Goal: Task Accomplishment & Management: Use online tool/utility

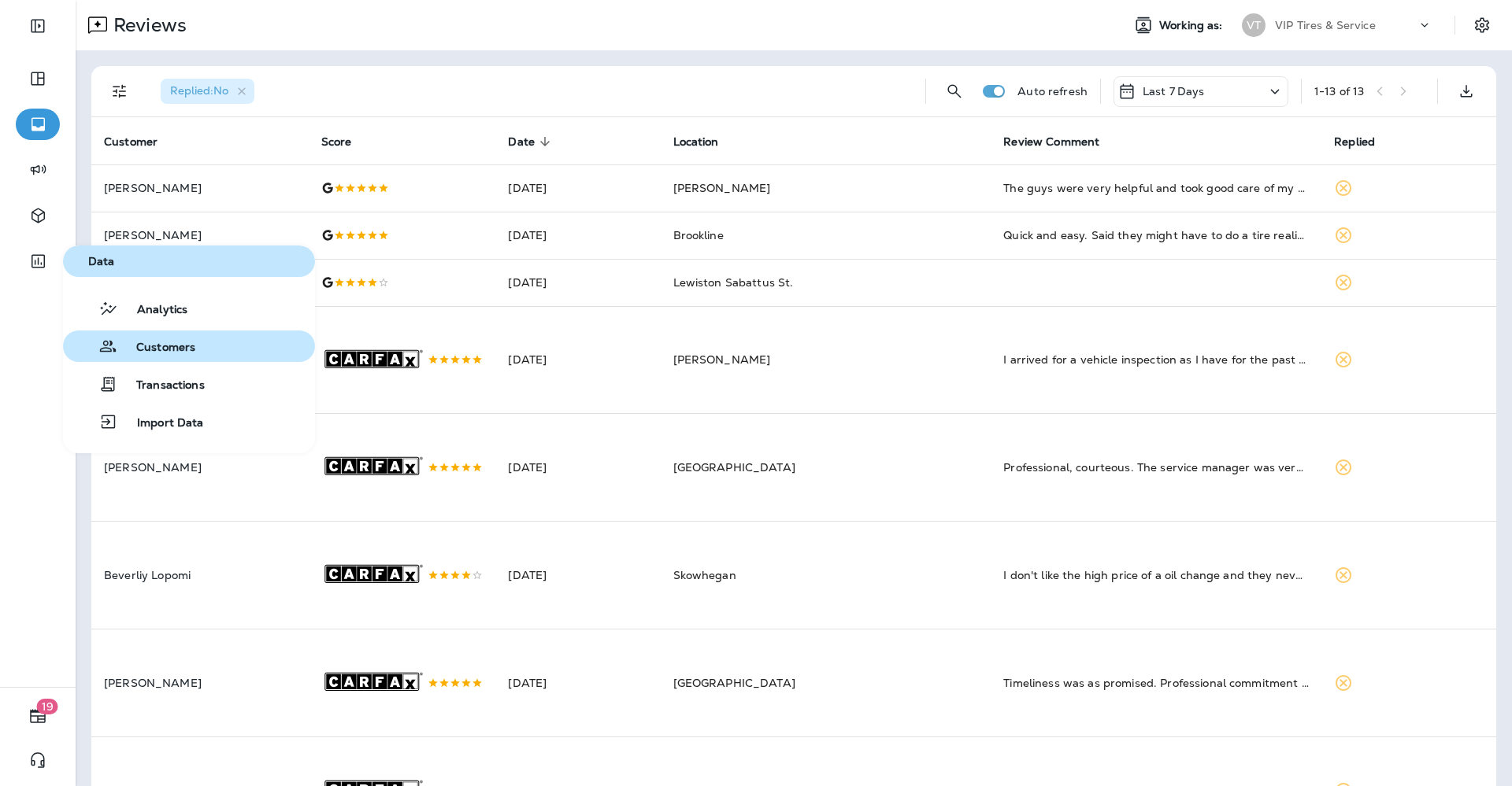
click at [187, 349] on span "Customers" at bounding box center [156, 348] width 78 height 15
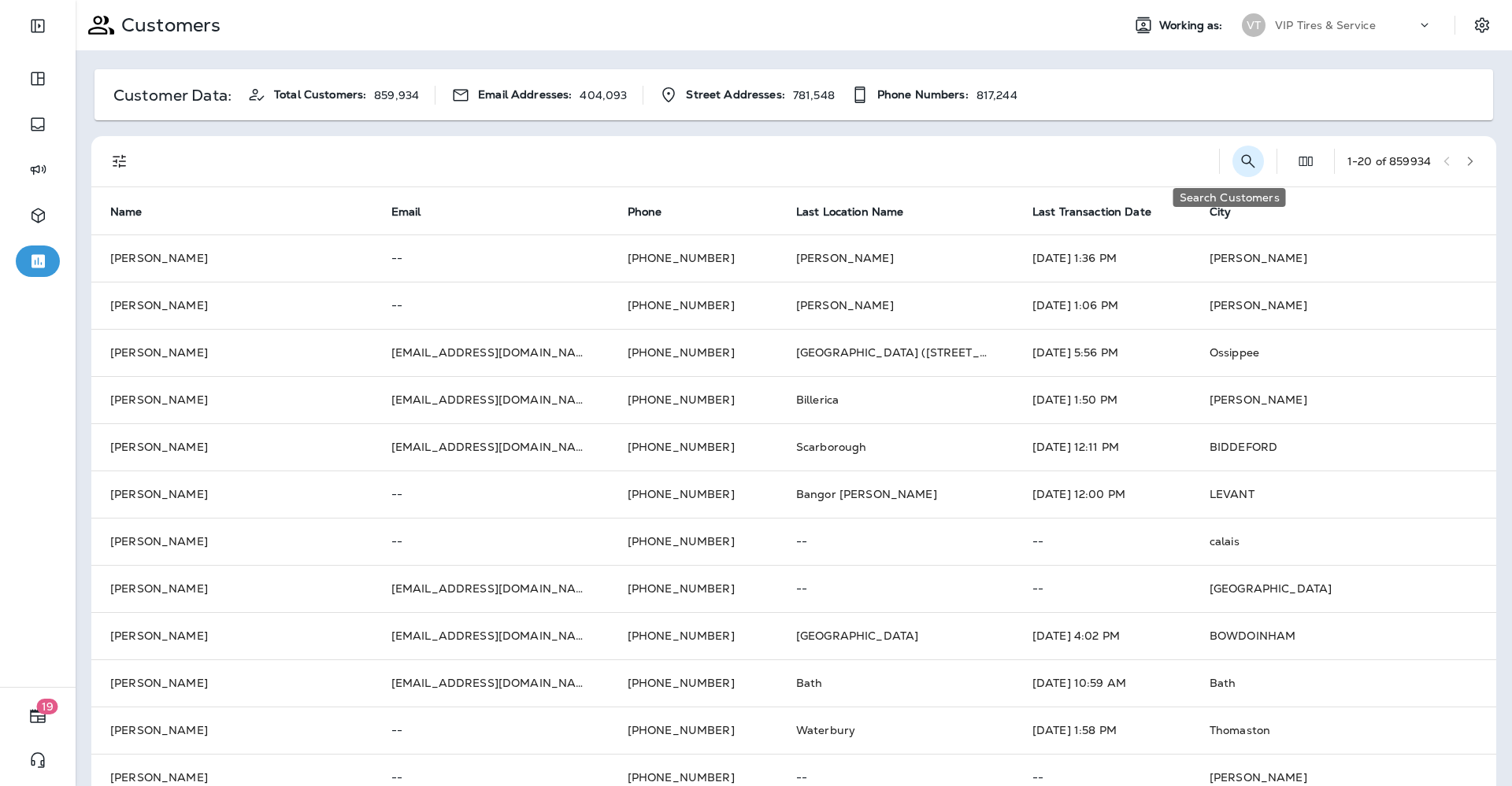
click at [1239, 156] on icon "Search Customers" at bounding box center [1248, 161] width 19 height 19
click at [1084, 167] on input "text" at bounding box center [1166, 160] width 164 height 42
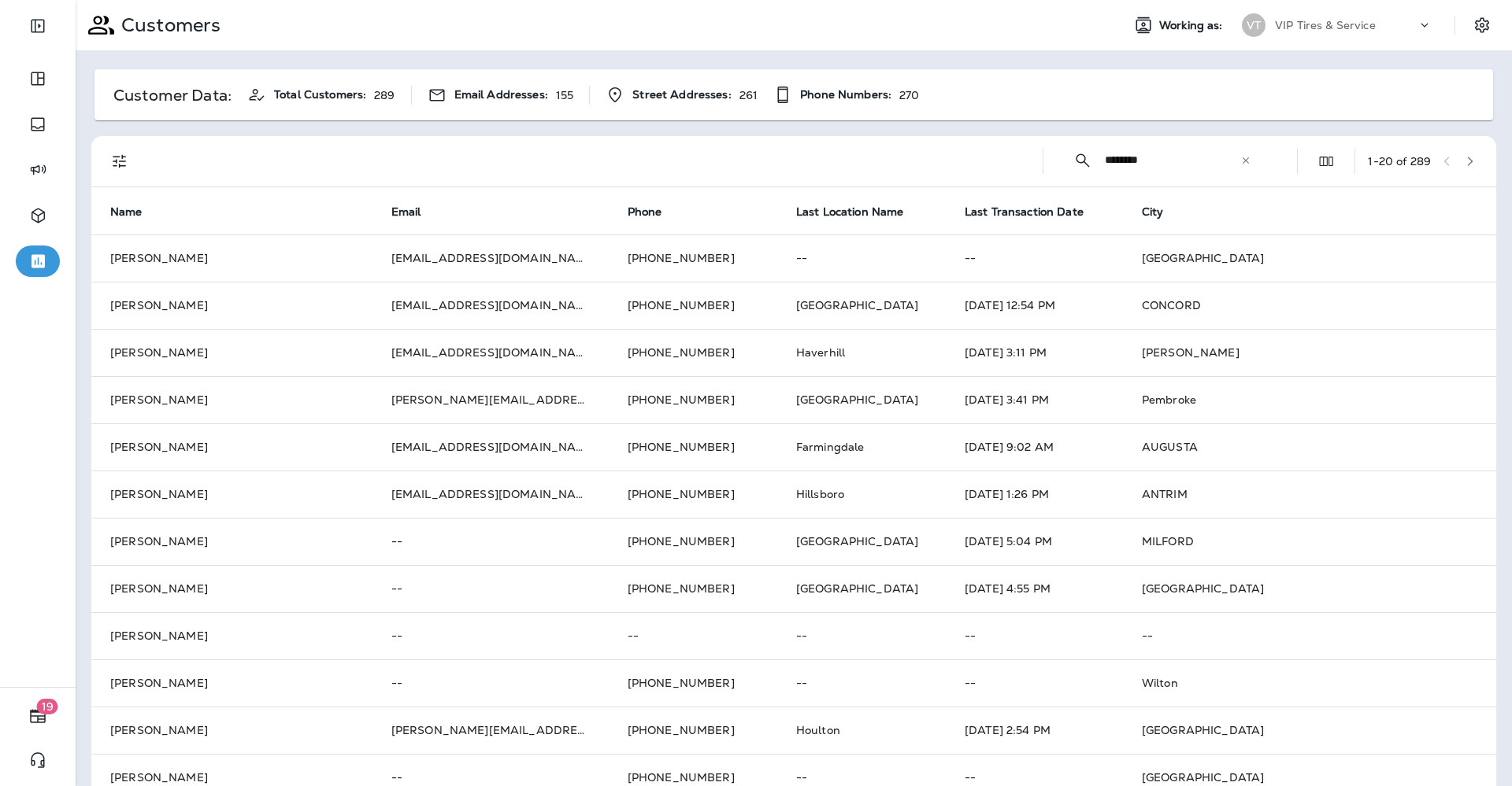
paste input "**********"
type input "**********"
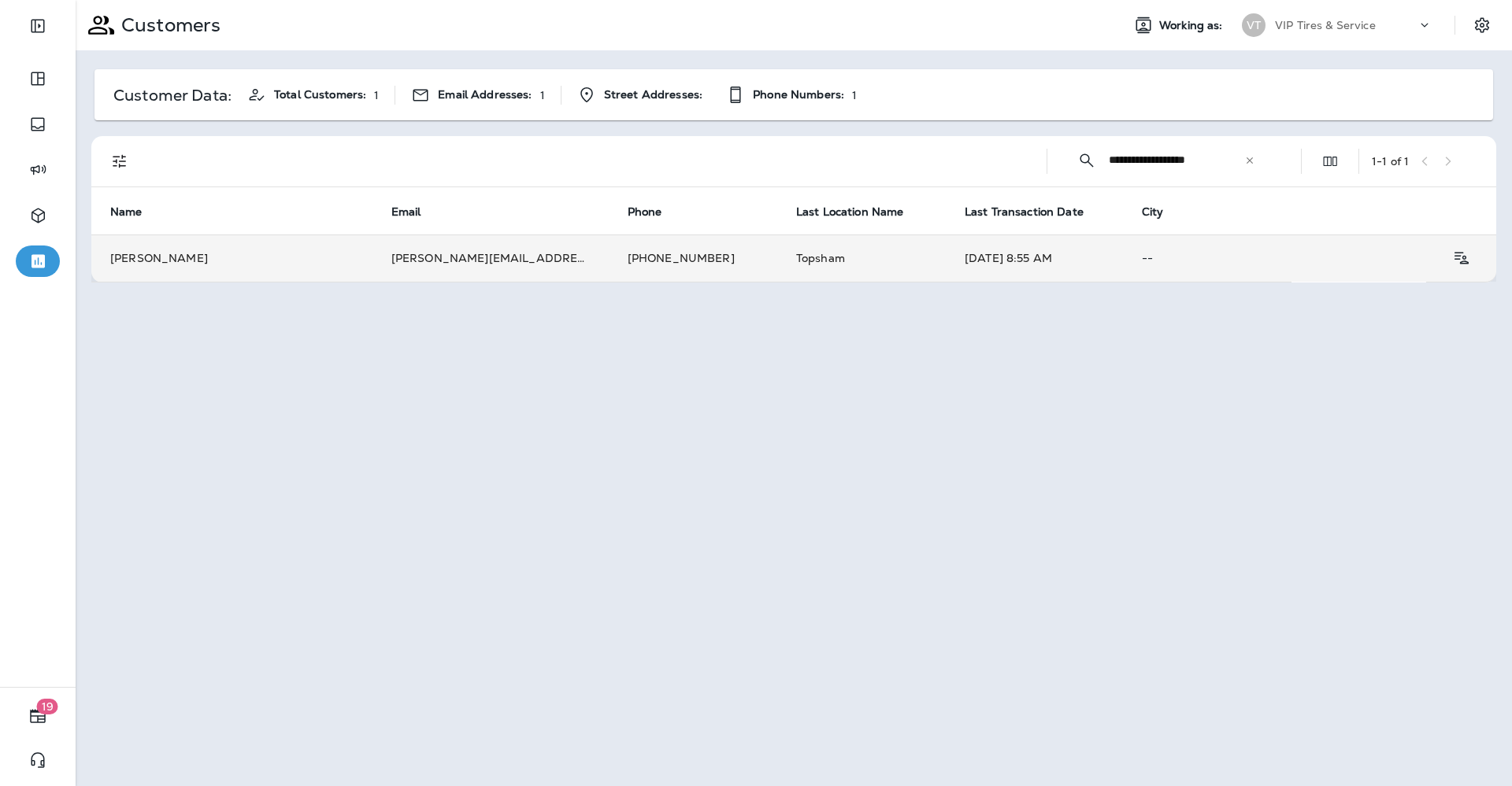
click at [488, 264] on td "[PERSON_NAME][EMAIL_ADDRESS][DOMAIN_NAME]" at bounding box center [490, 258] width 236 height 47
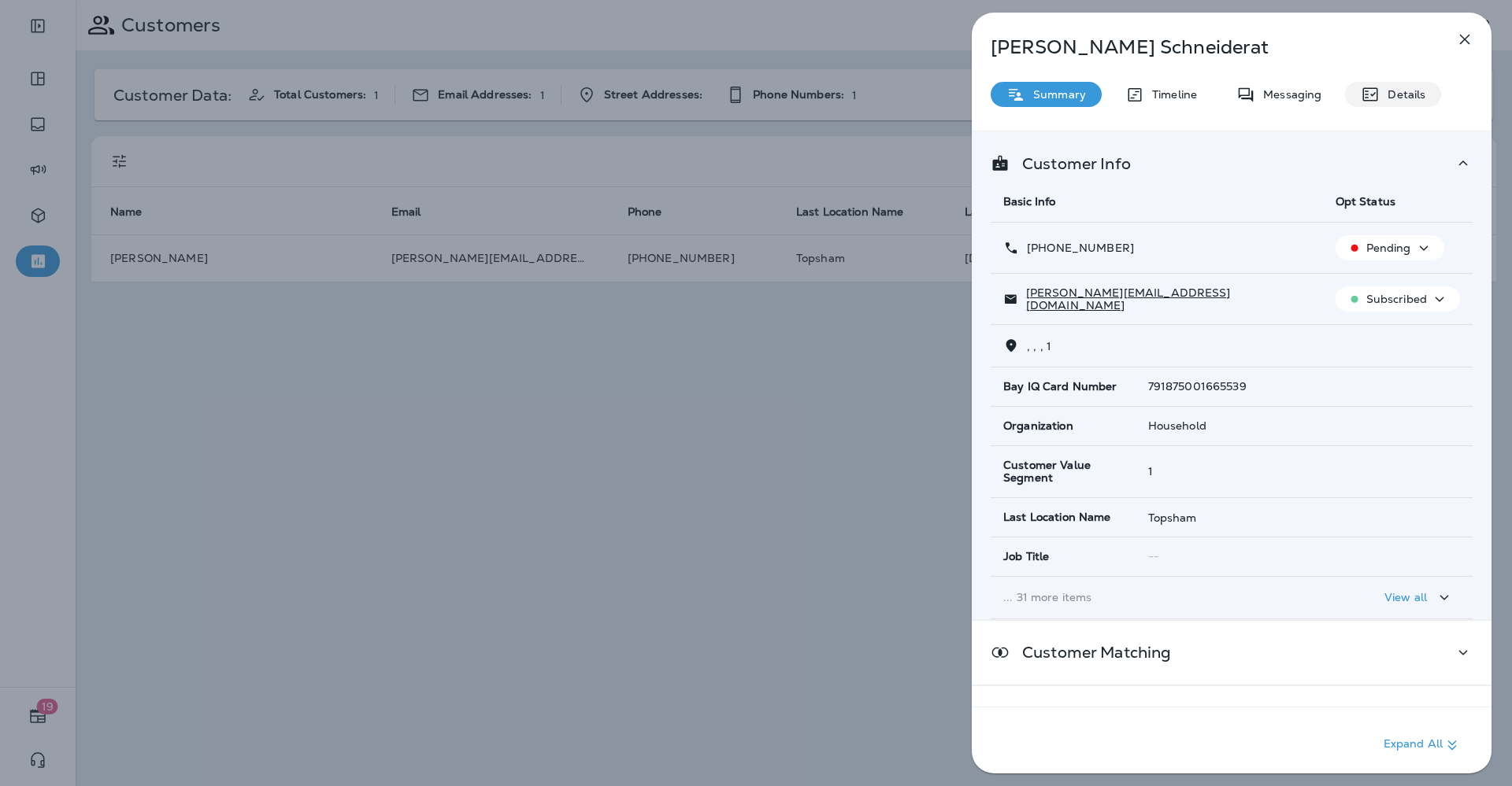
click at [1403, 89] on p "Details" at bounding box center [1403, 95] width 46 height 13
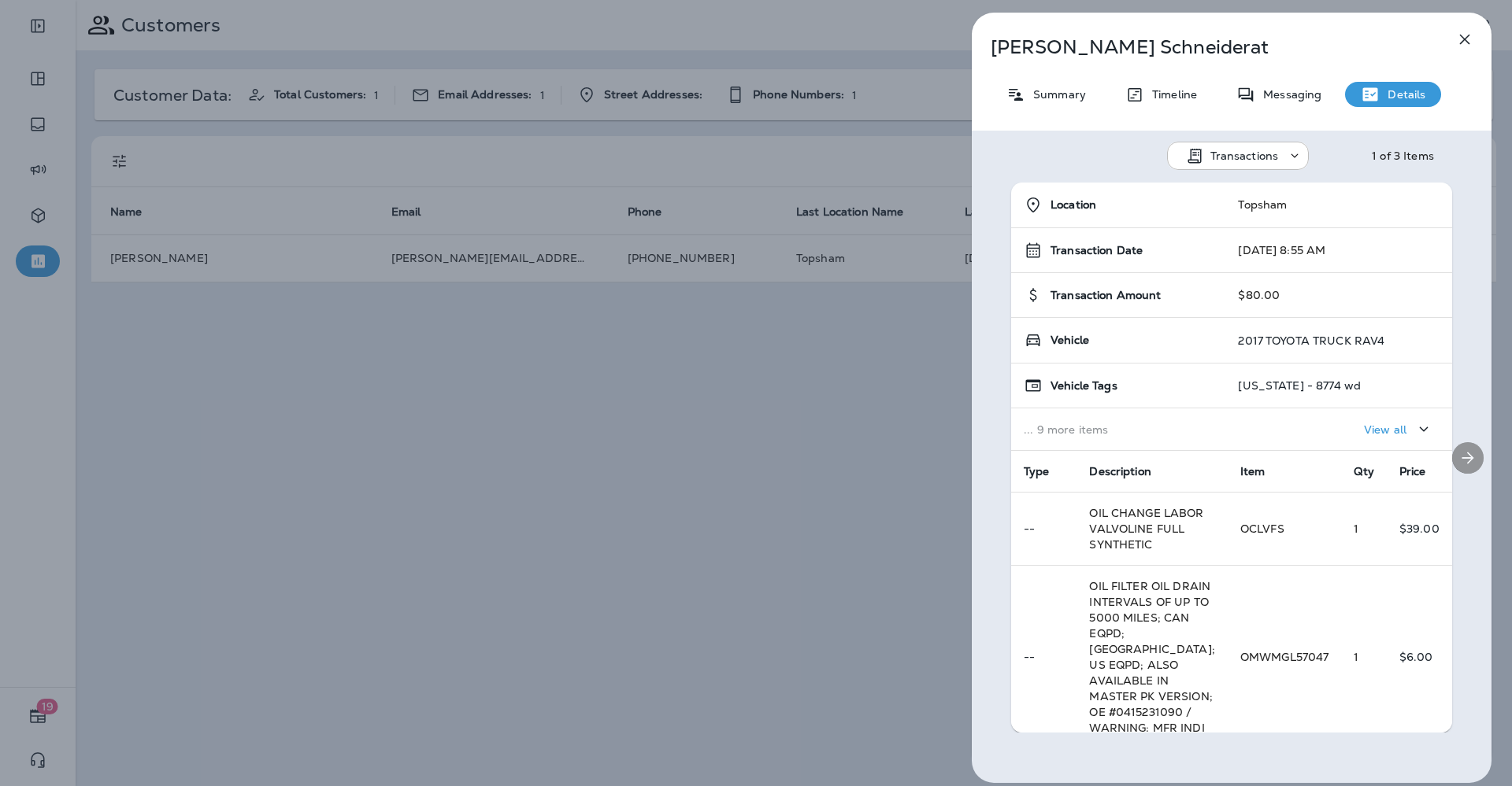
click at [1457, 447] on button "Next" at bounding box center [1469, 458] width 32 height 32
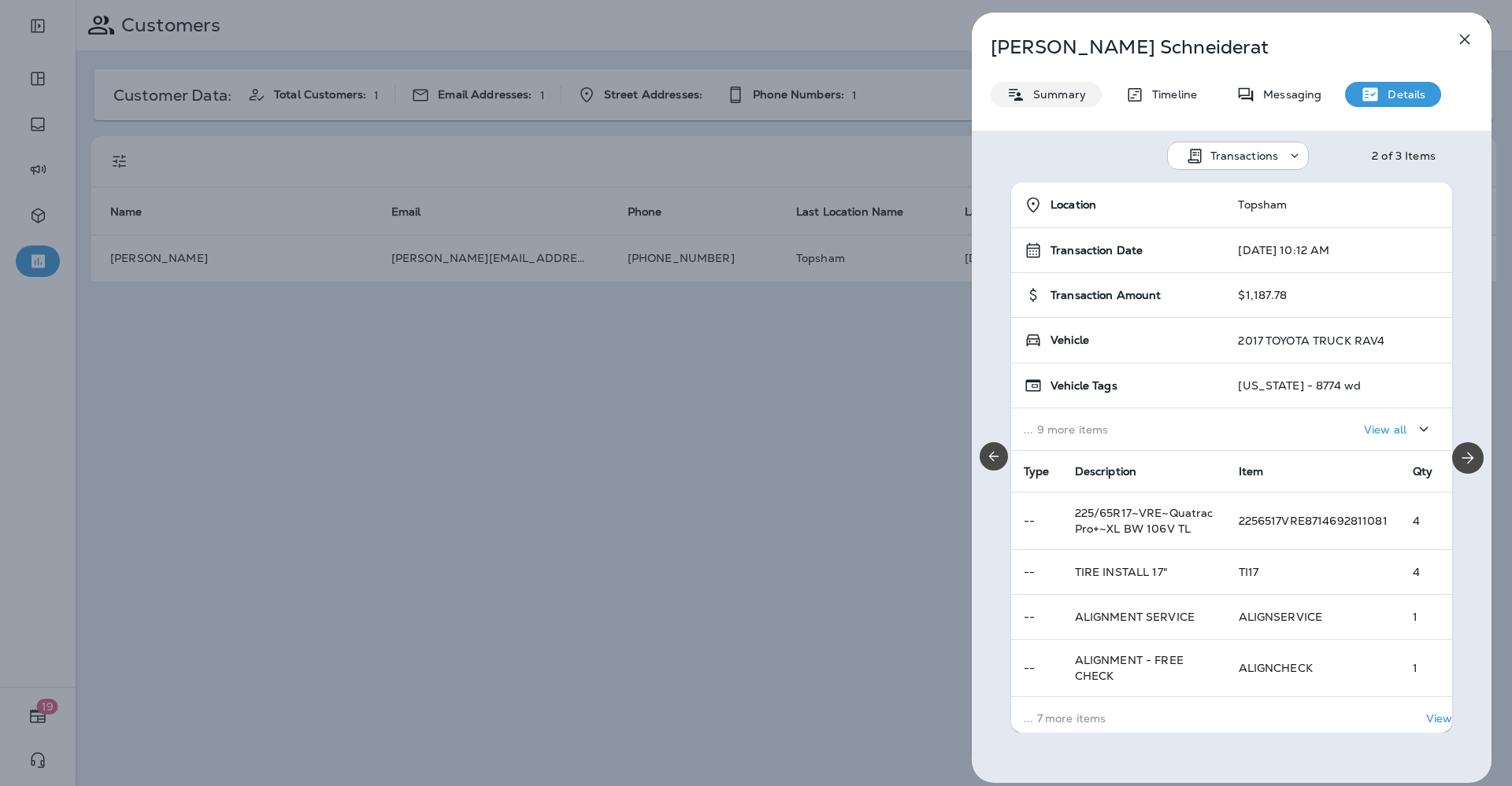
click at [1048, 83] on div "Summary" at bounding box center [1046, 95] width 111 height 25
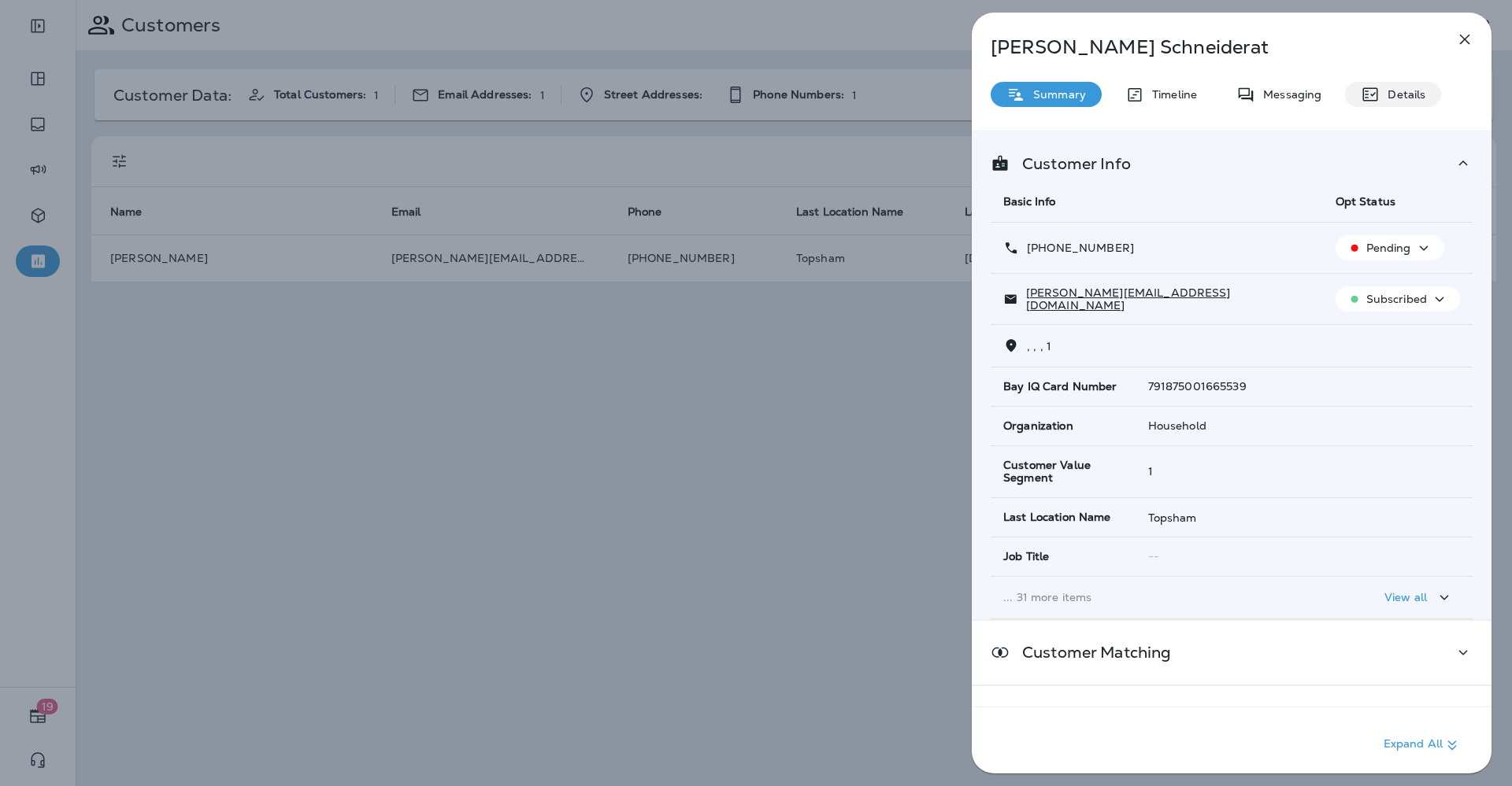
click at [1387, 85] on div "Details" at bounding box center [1393, 95] width 96 height 25
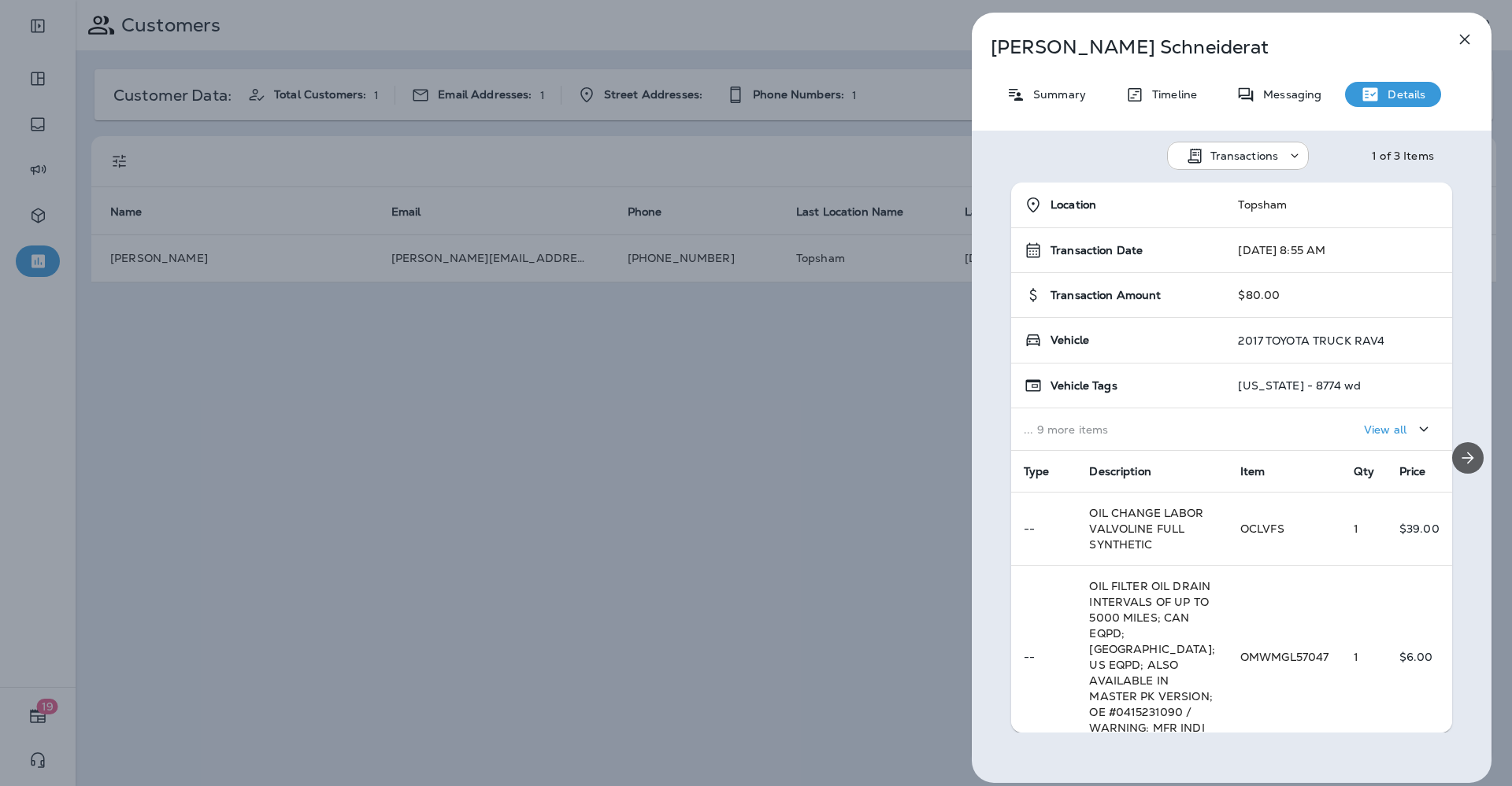
click at [1459, 453] on icon "Next" at bounding box center [1469, 458] width 19 height 19
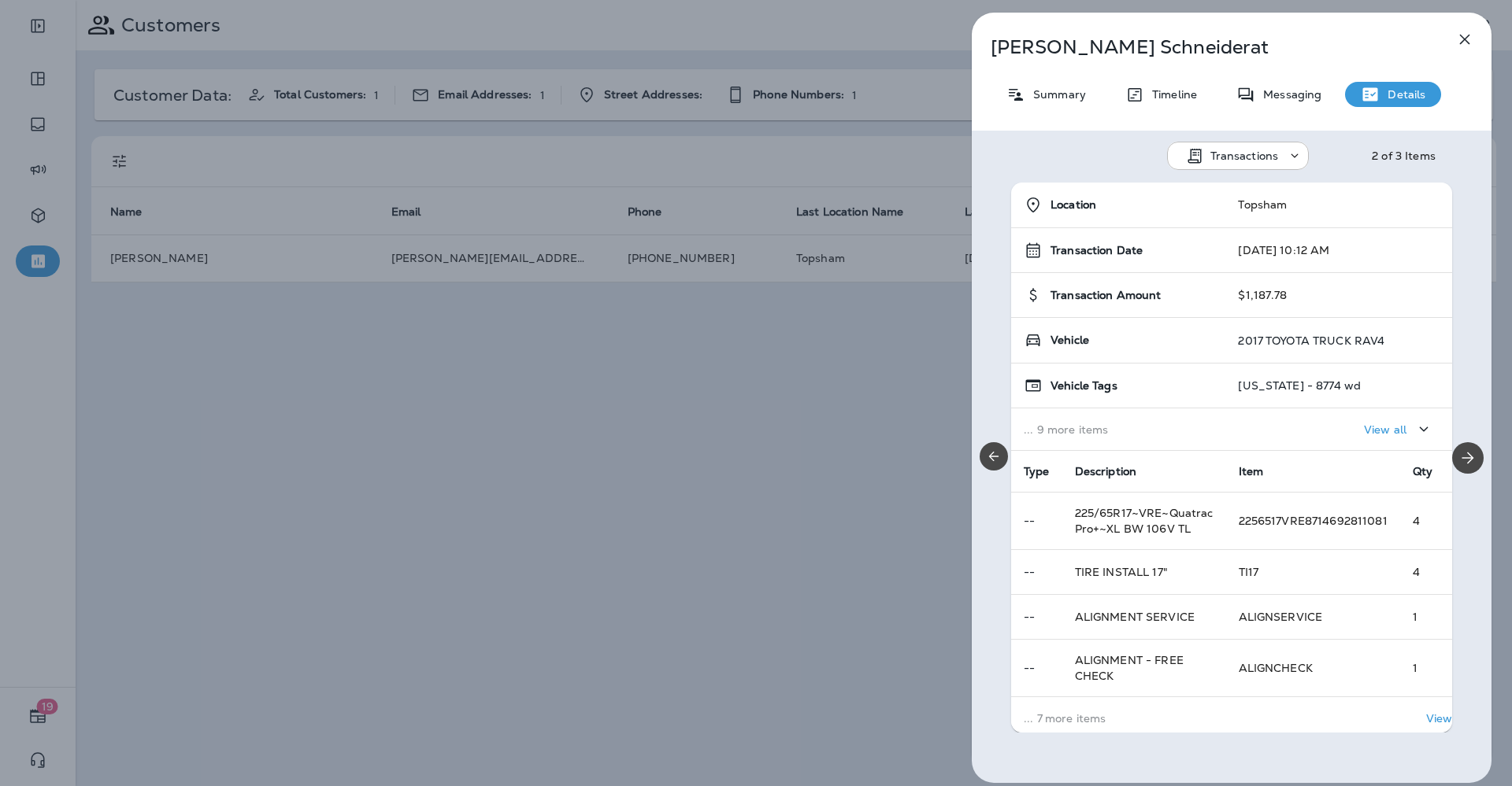
scroll to position [139, 0]
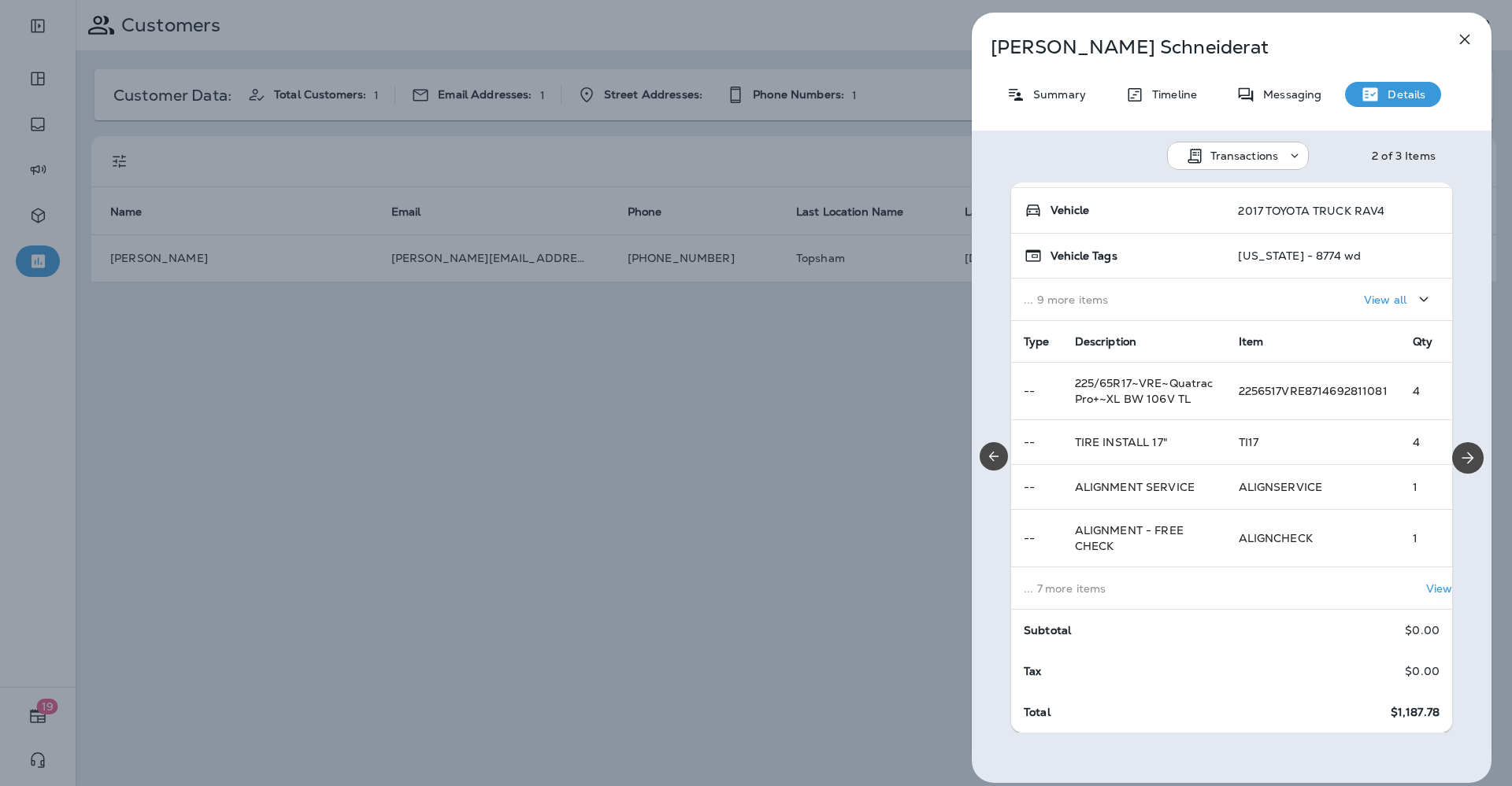
click at [1093, 582] on p "... 7 more items" at bounding box center [1118, 589] width 190 height 13
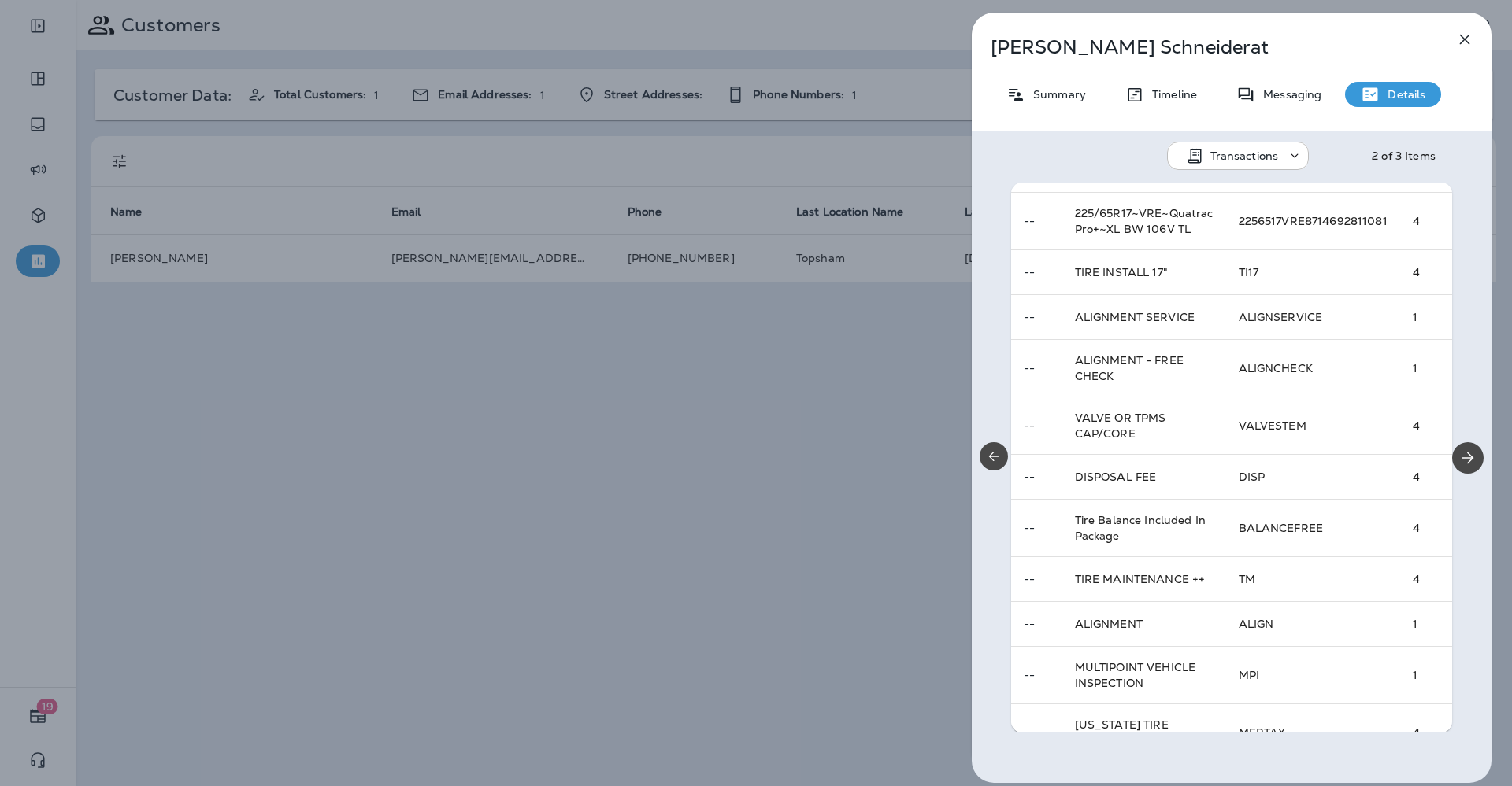
scroll to position [0, 0]
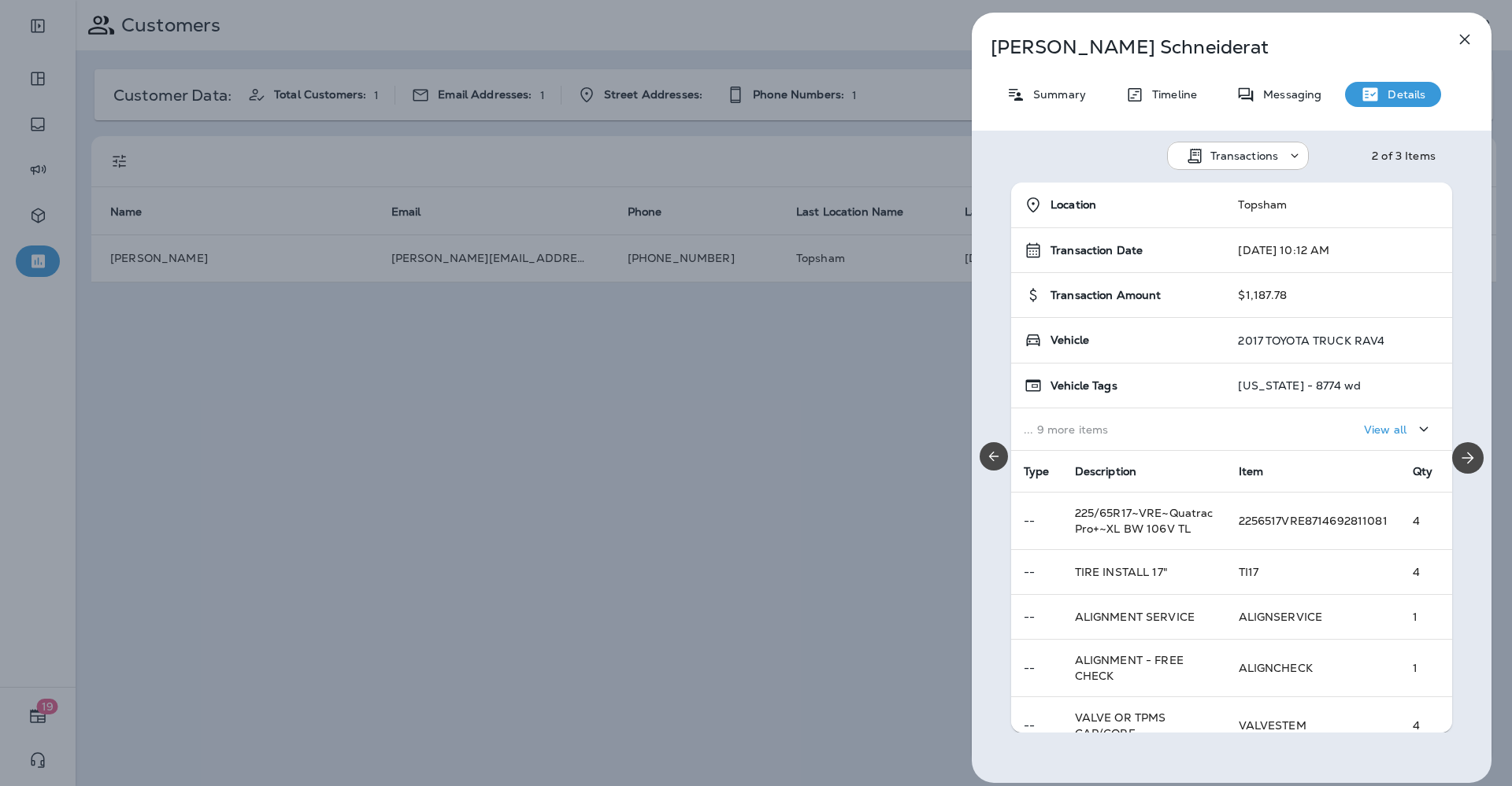
click at [1062, 110] on div "[PERSON_NAME] Summary Timeline Messaging Details Transactions 2 of 3 Items Loca…" at bounding box center [1232, 398] width 520 height 771
click at [1058, 93] on p "Summary" at bounding box center [1055, 95] width 61 height 13
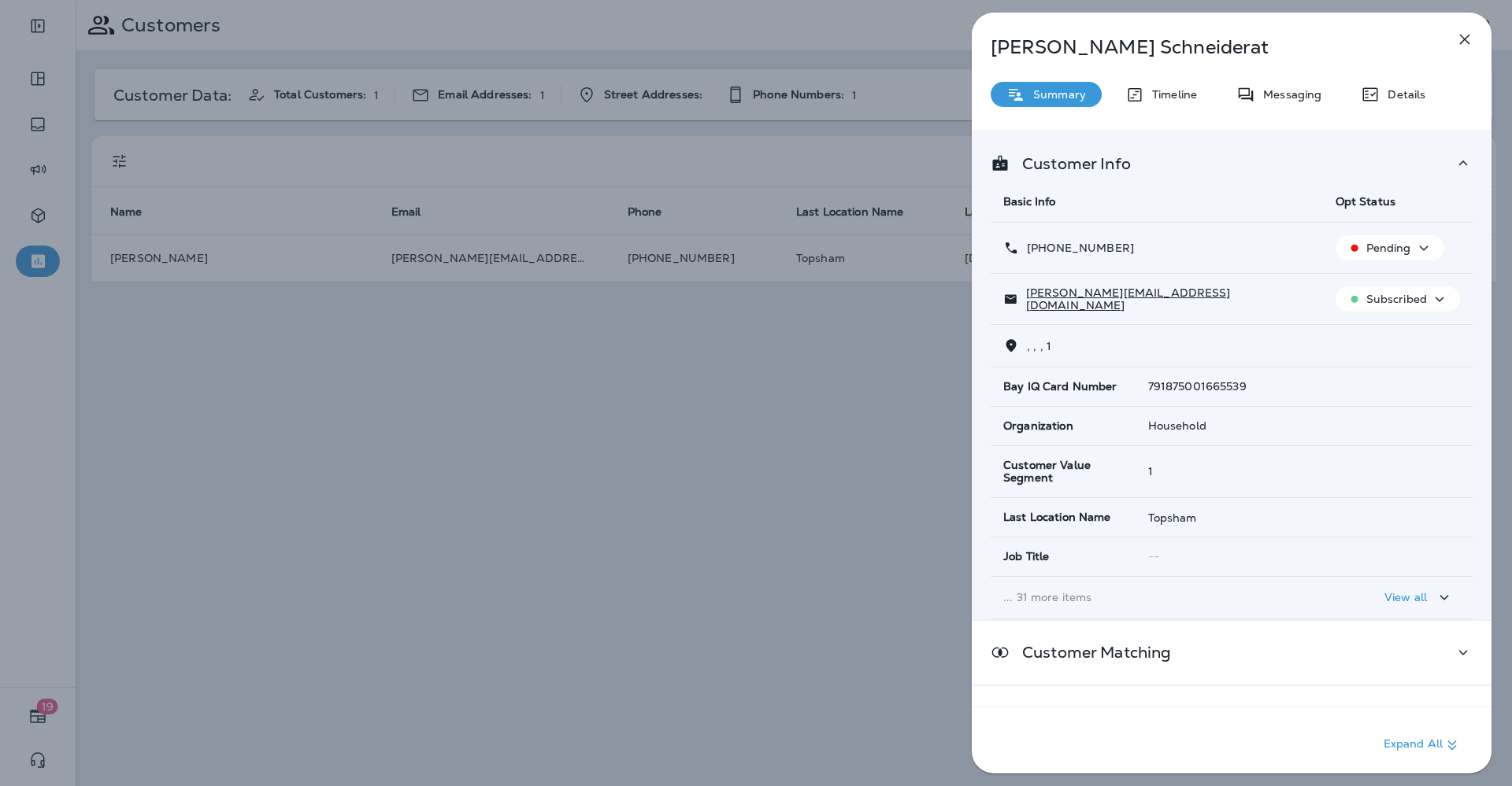
drag, startPoint x: 1131, startPoint y: 243, endPoint x: 1042, endPoint y: 253, distance: 89.6
click at [1042, 253] on div "[PHONE_NUMBER]" at bounding box center [1157, 248] width 307 height 17
copy p "[PHONE_NUMBER]"
